Goal: Information Seeking & Learning: Find specific page/section

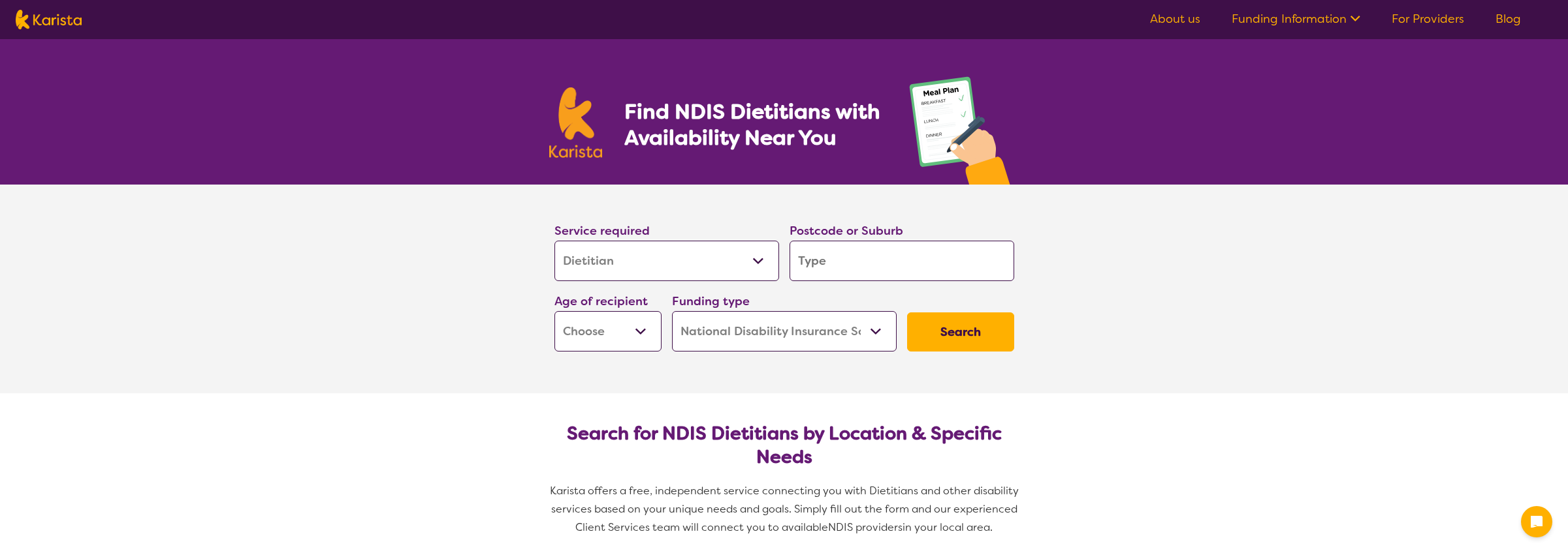
select select "Dietitian"
select select "NDIS"
select select "Dietitian"
select select "NDIS"
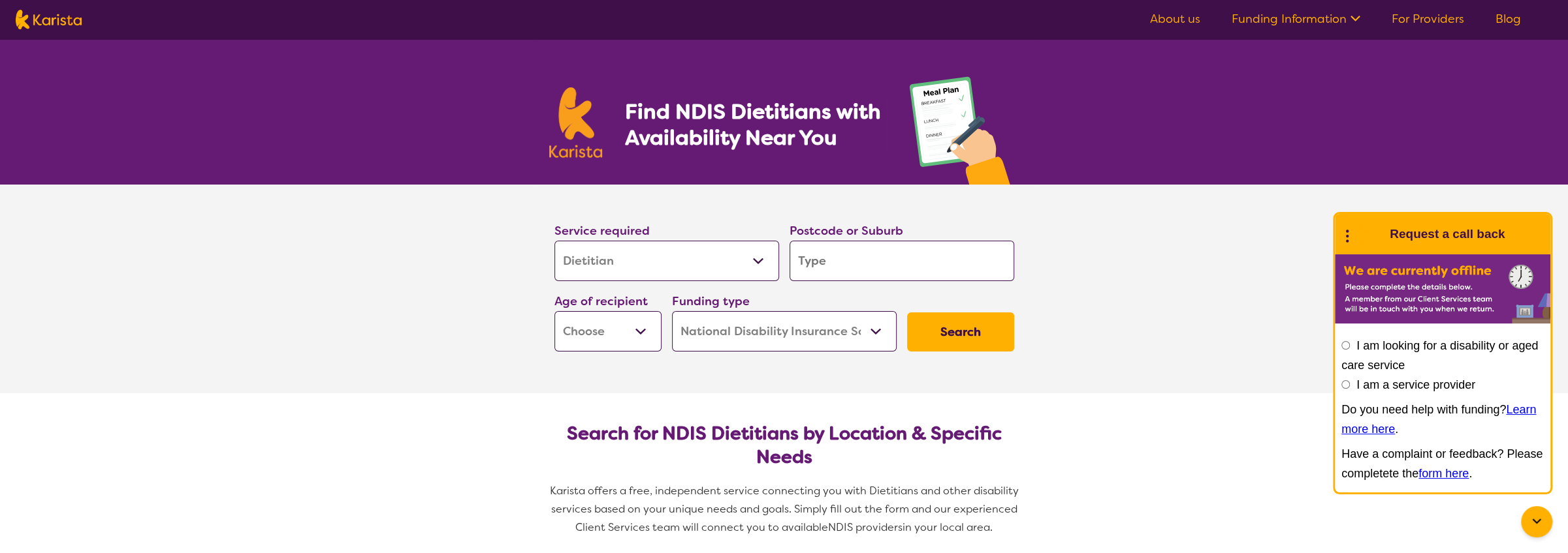
click at [935, 250] on input "search" at bounding box center [902, 261] width 225 height 41
type input "2526"
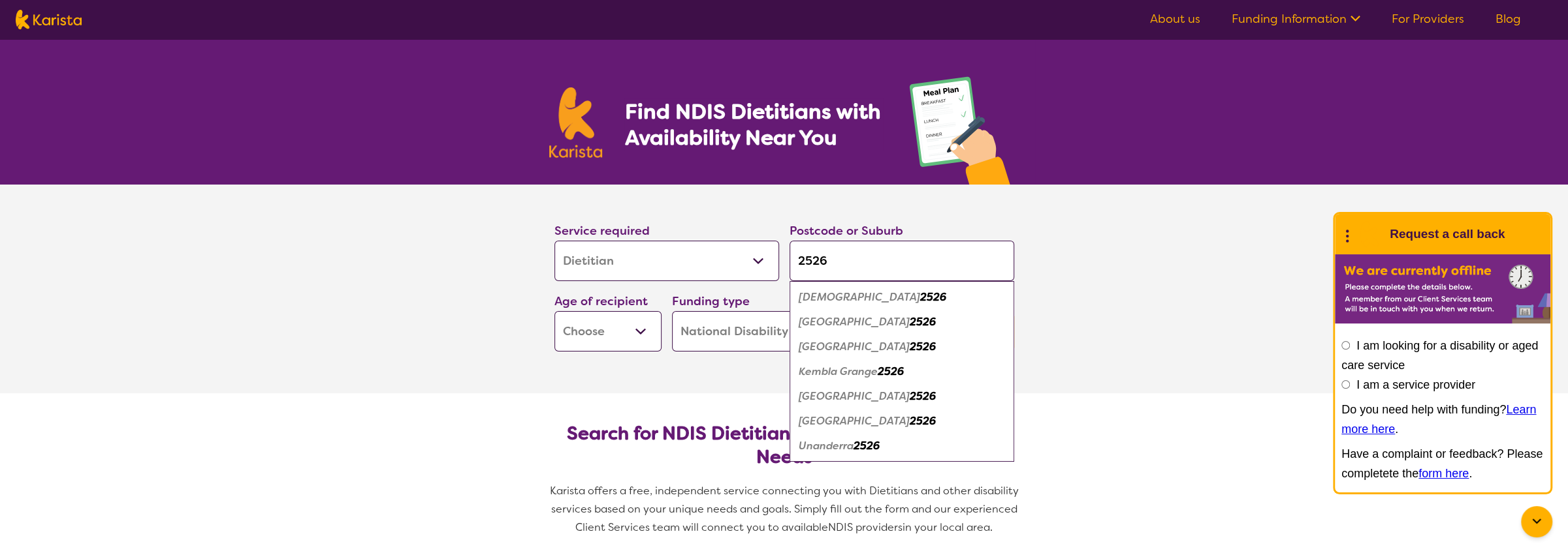
click at [846, 445] on em "Unanderra" at bounding box center [826, 446] width 55 height 14
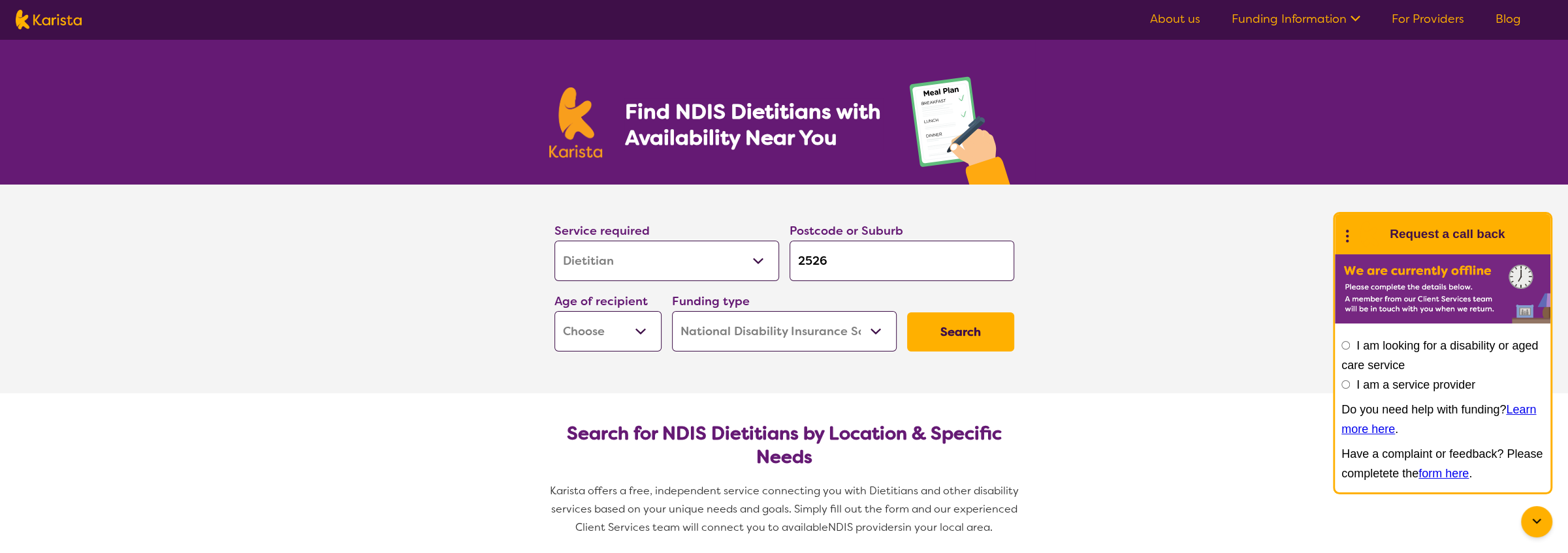
click at [929, 318] on button "Search" at bounding box center [960, 332] width 108 height 39
click at [636, 323] on select "Early Childhood - 0 to 9 Child - 10 to 11 Adolescent - 12 to 17 Adult - 18 to 6…" at bounding box center [608, 331] width 108 height 41
select select "AD"
click at [554, 311] on select "Early Childhood - 0 to 9 Child - 10 to 11 Adolescent - 12 to 17 Adult - 18 to 6…" at bounding box center [608, 331] width 108 height 41
select select "AD"
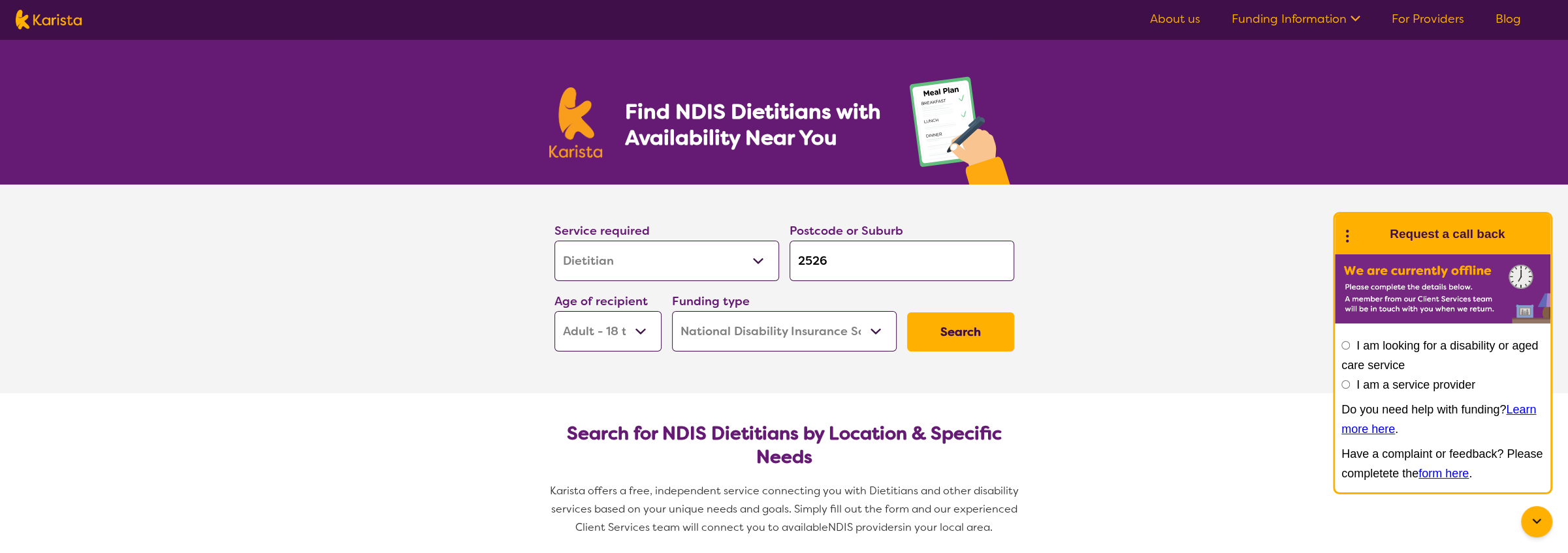
click at [955, 349] on button "Search" at bounding box center [960, 332] width 108 height 39
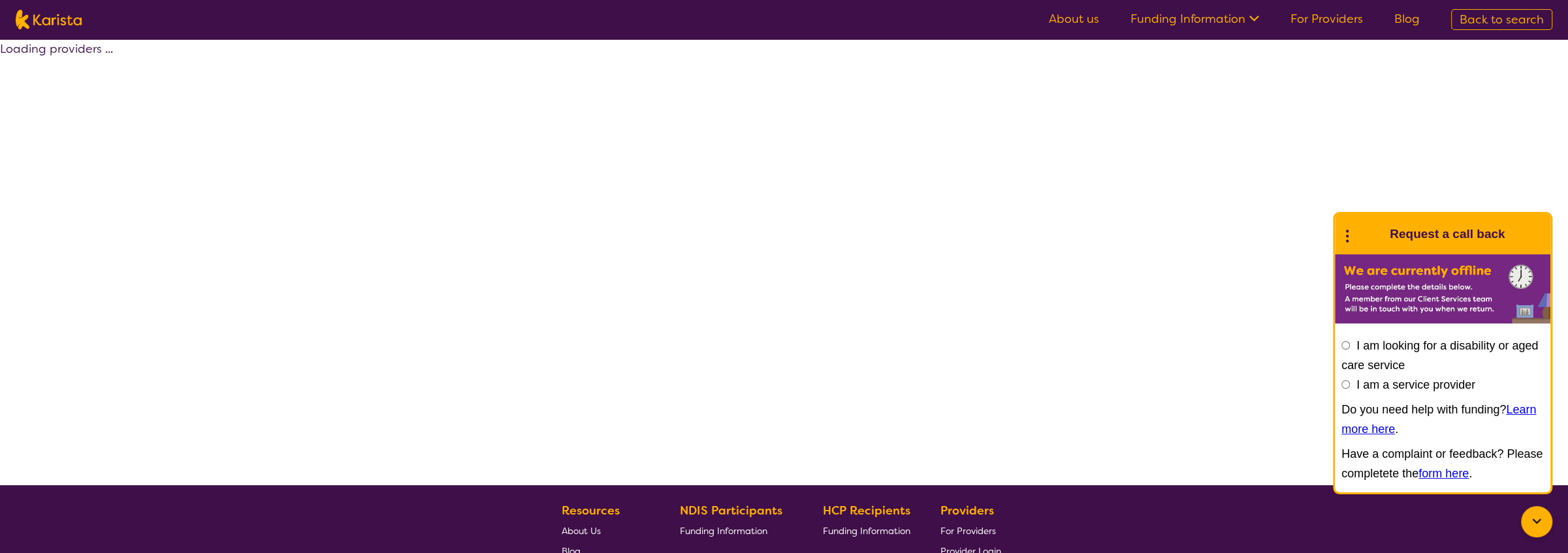
select select "by_score"
